Goal: Information Seeking & Learning: Understand process/instructions

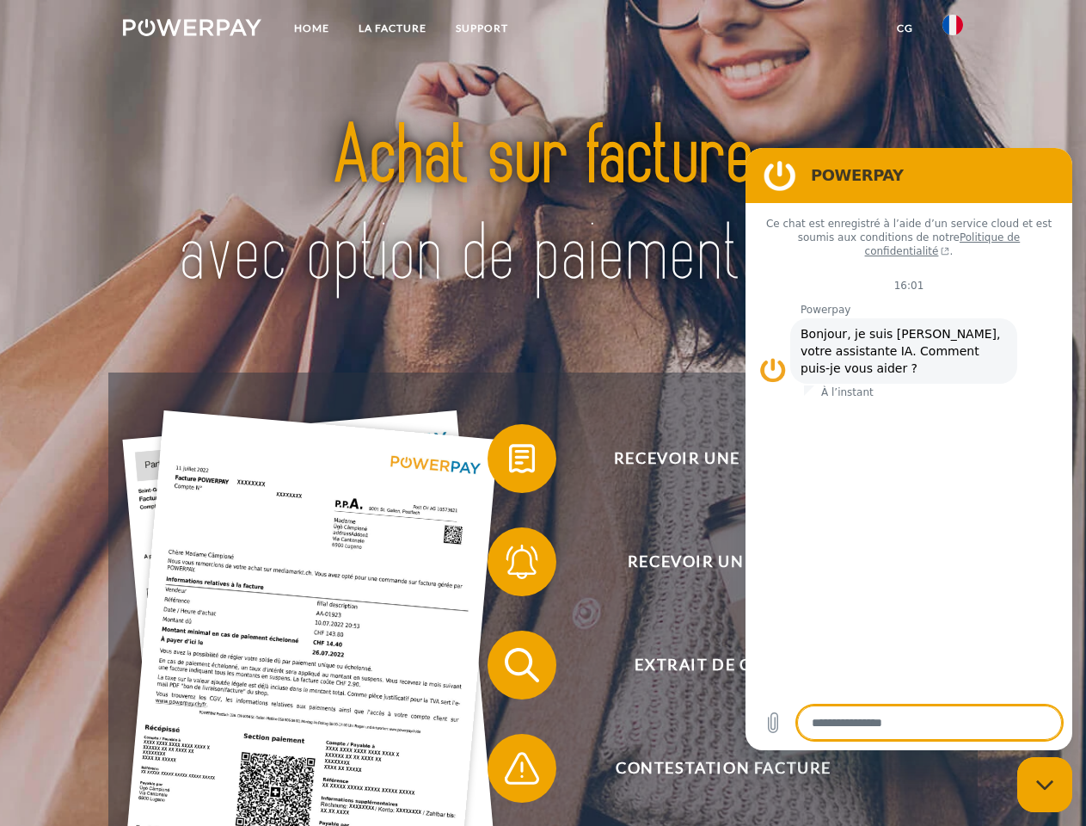
click at [192, 30] on img at bounding box center [192, 27] width 138 height 17
click at [953, 30] on img at bounding box center [952, 25] width 21 height 21
click at [905, 28] on link "CG" at bounding box center [905, 28] width 46 height 31
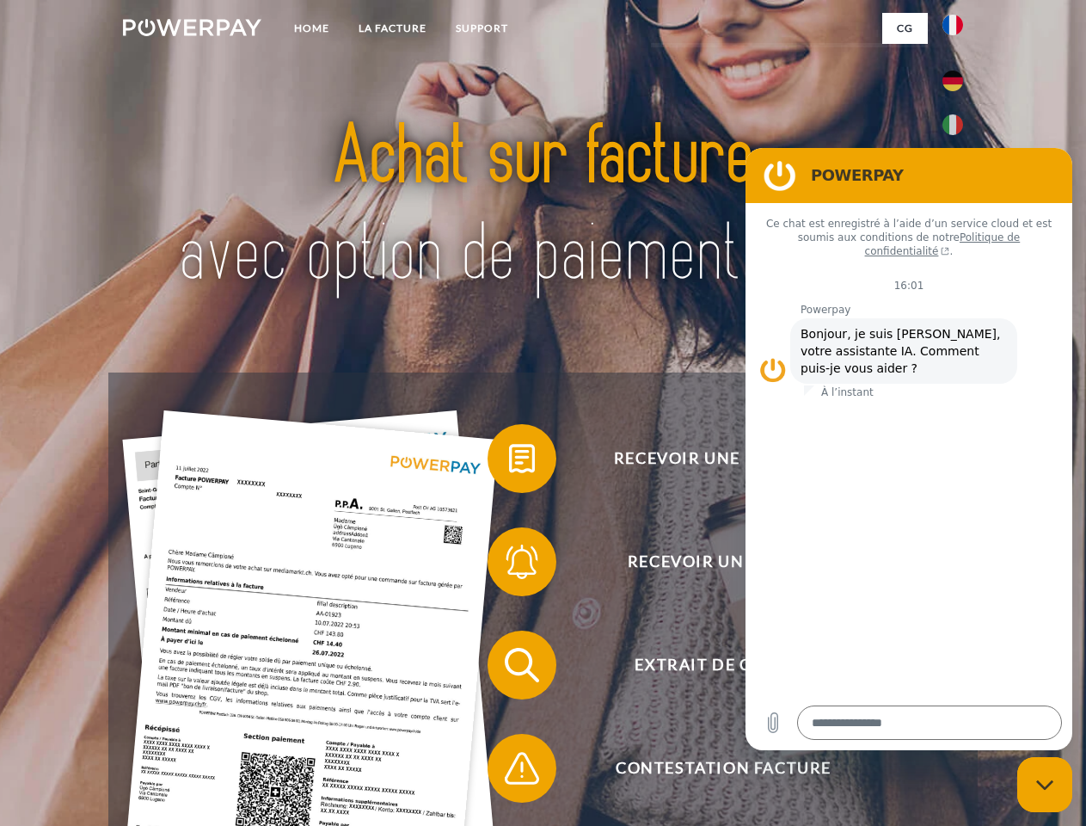
click at [509, 462] on span at bounding box center [496, 458] width 86 height 86
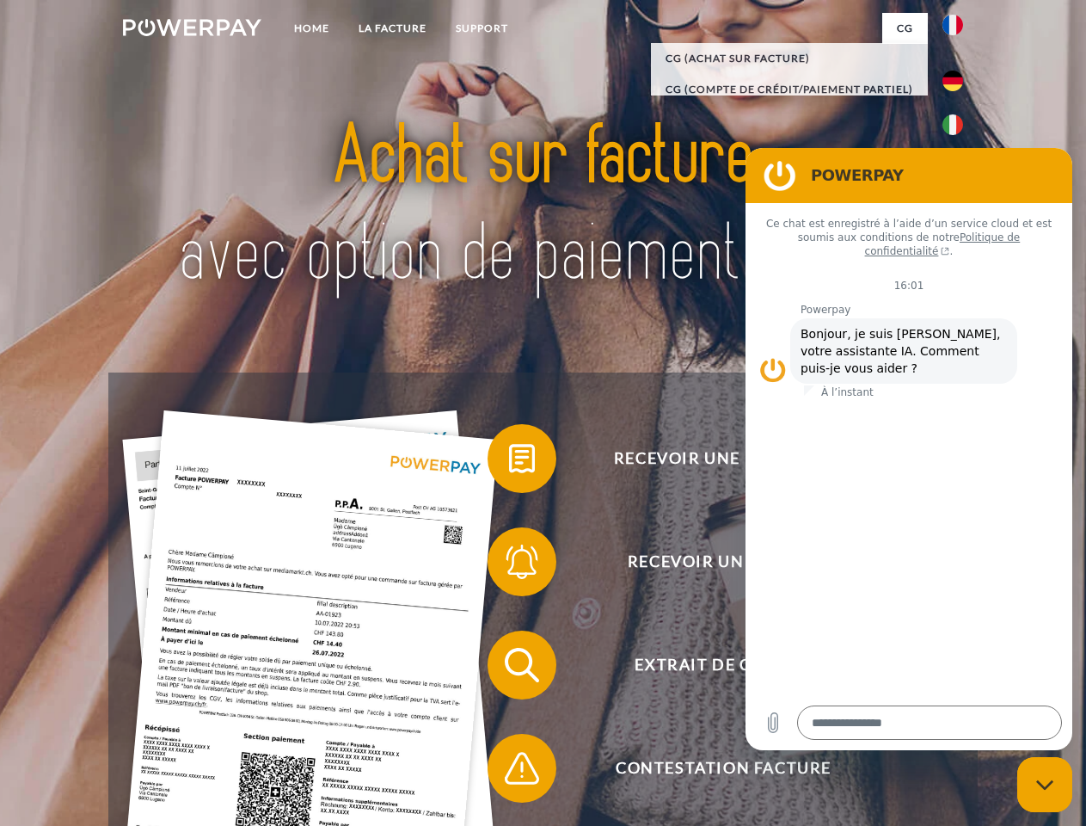
click at [509, 565] on span at bounding box center [496, 562] width 86 height 86
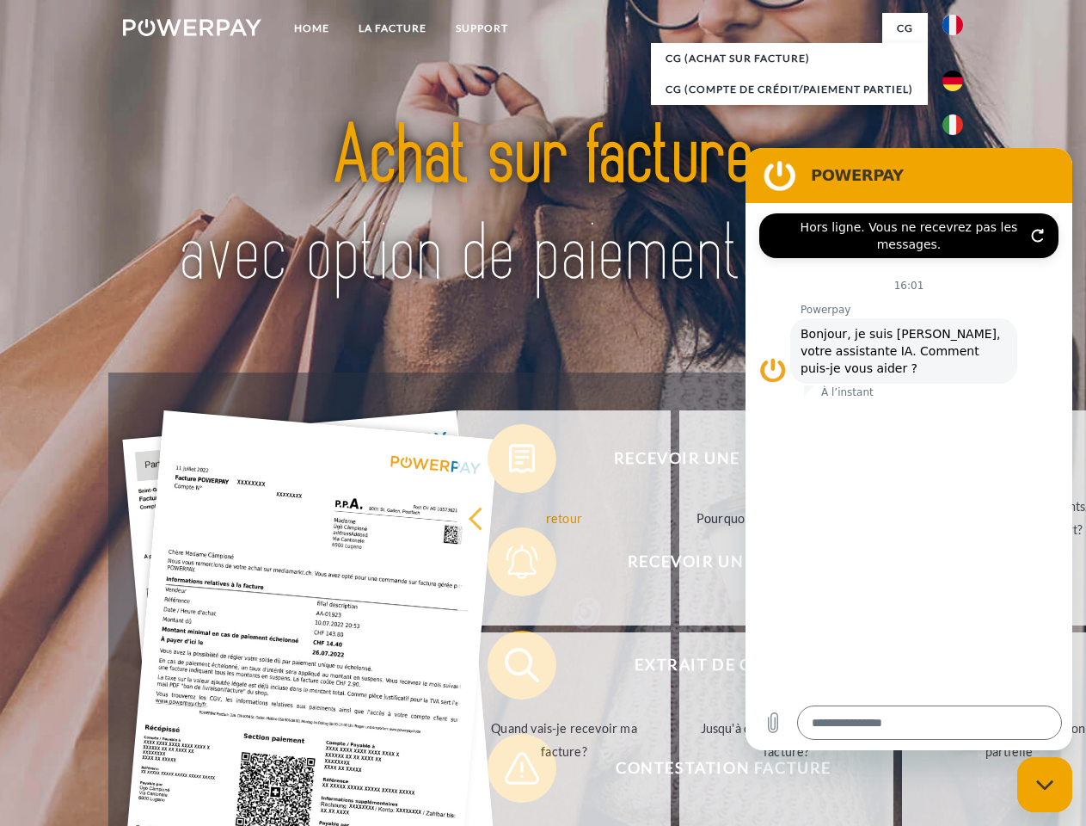
click at [679, 668] on link "Jusqu'à quand dois-je payer ma facture?" at bounding box center [786, 739] width 214 height 215
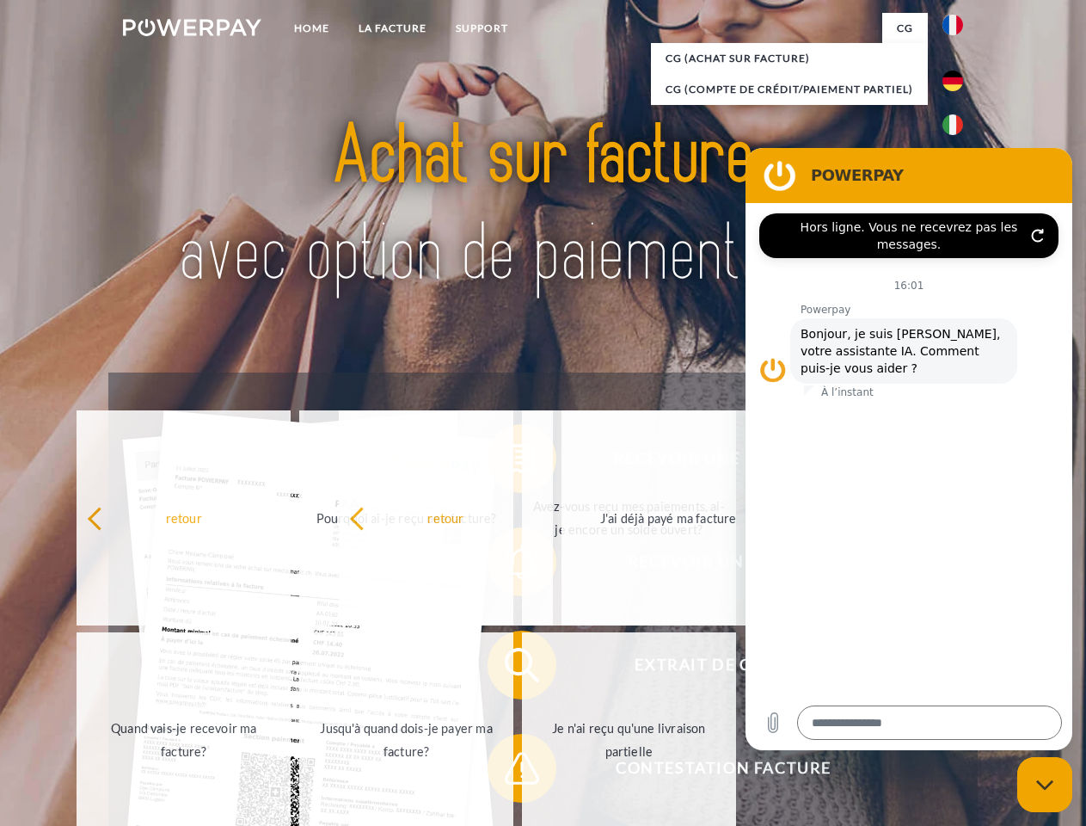
click at [509, 771] on span at bounding box center [496, 768] width 86 height 86
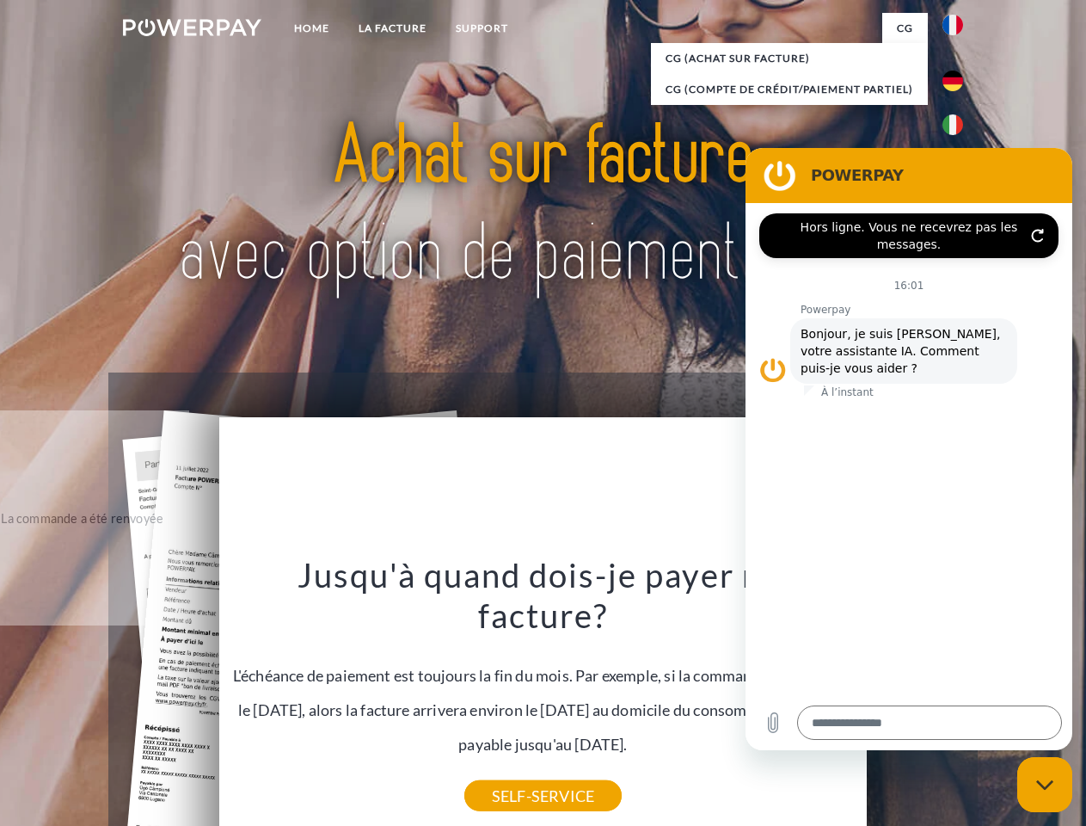
click at [1045, 784] on icon "Fermer la fenêtre de messagerie" at bounding box center [1045, 784] width 18 height 11
type textarea "*"
